Goal: Task Accomplishment & Management: Manage account settings

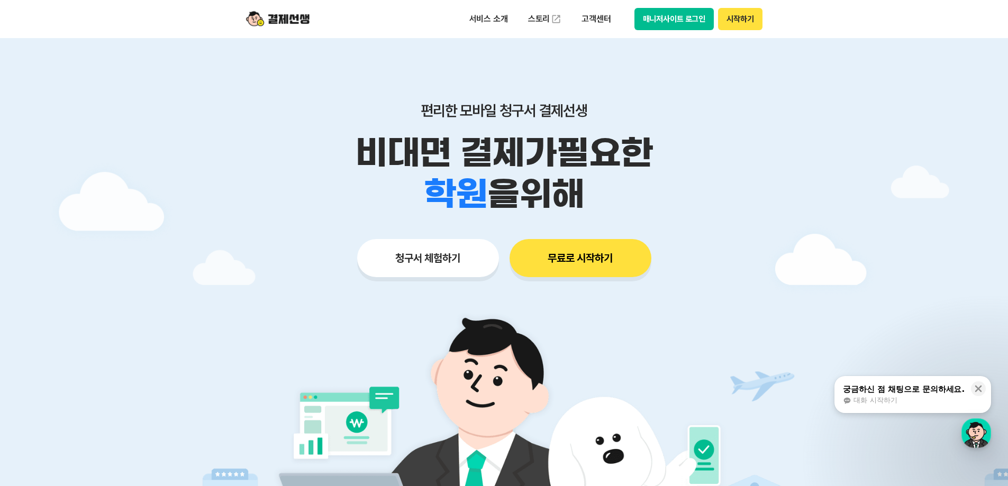
click at [679, 21] on button "매니저사이트 로그인" at bounding box center [674, 19] width 80 height 22
click at [666, 6] on div "서비스 소개 스토리 고객센터 매니저사이트 로그인 시작하기" at bounding box center [504, 19] width 542 height 38
click at [667, 16] on button "매니저사이트 로그인" at bounding box center [674, 19] width 80 height 22
click at [670, 18] on button "매니저사이트 로그인" at bounding box center [674, 19] width 80 height 22
click at [580, 263] on button "무료로 시작하기" at bounding box center [580, 258] width 142 height 38
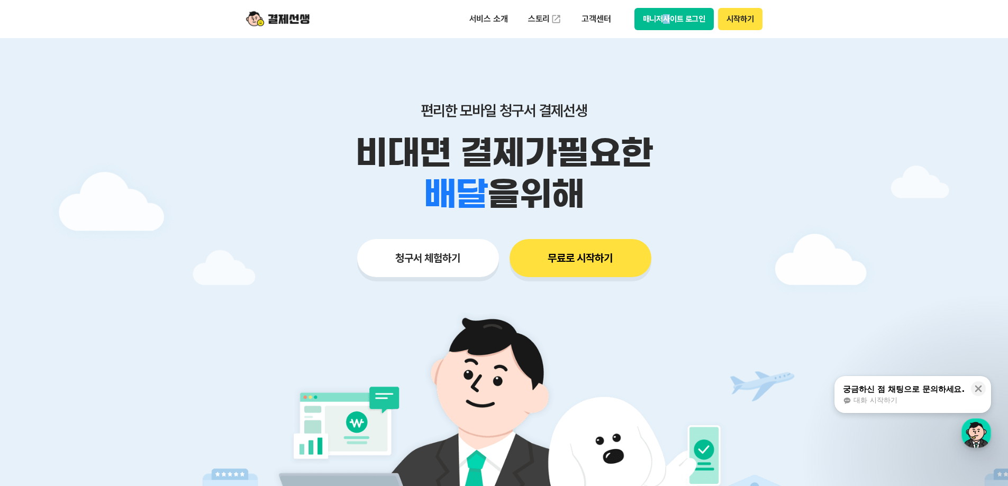
click at [685, 18] on button "매니저사이트 로그인" at bounding box center [674, 19] width 80 height 22
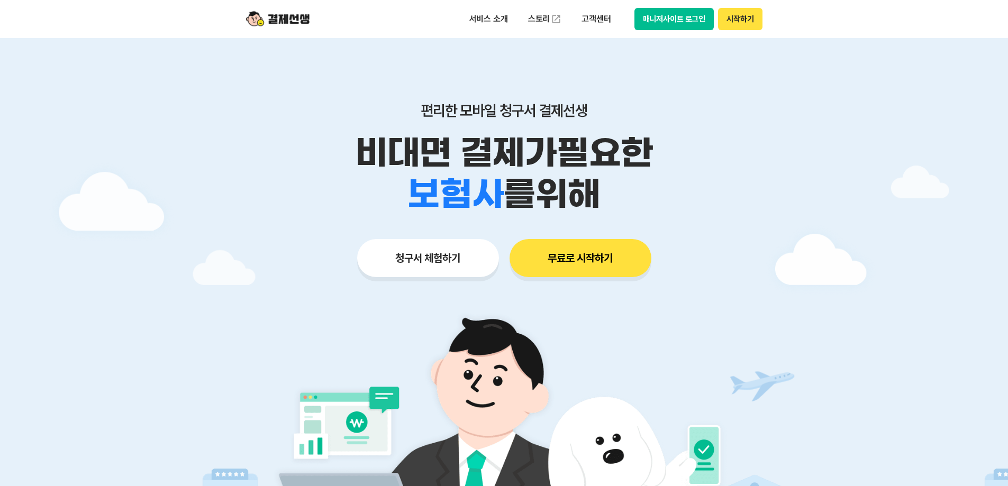
click at [670, 23] on button "매니저사이트 로그인" at bounding box center [674, 19] width 80 height 22
